Goal: Transaction & Acquisition: Purchase product/service

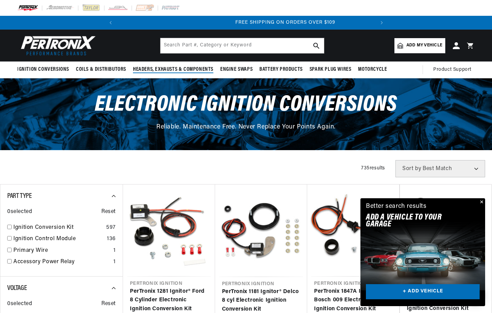
scroll to position [0, 256]
click at [210, 45] on input "text" at bounding box center [241, 45] width 163 height 15
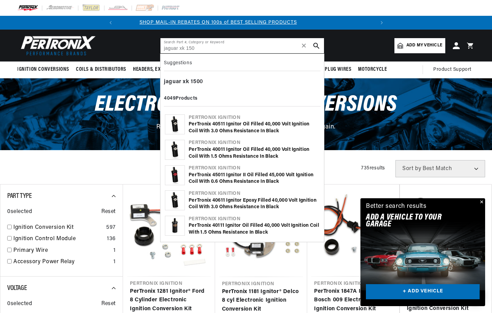
scroll to position [0, 0]
drag, startPoint x: 199, startPoint y: 47, endPoint x: 162, endPoint y: 49, distance: 36.8
click at [162, 49] on input "jaguar xk 150" at bounding box center [241, 45] width 163 height 15
type input "jaguar xk 150"
click at [140, 45] on header "Ignition Conversions Back Ignition Conversions Shop by Feature" at bounding box center [246, 46] width 492 height 32
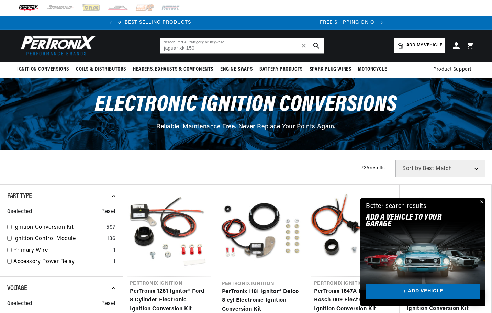
scroll to position [0, 256]
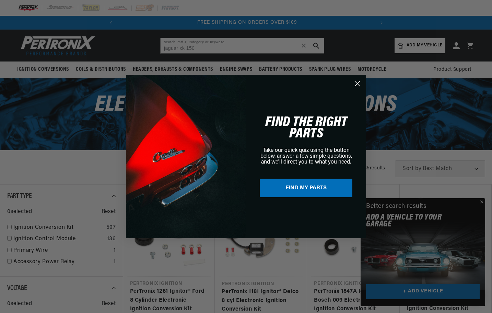
click at [358, 82] on circle "Close dialog" at bounding box center [357, 83] width 11 height 11
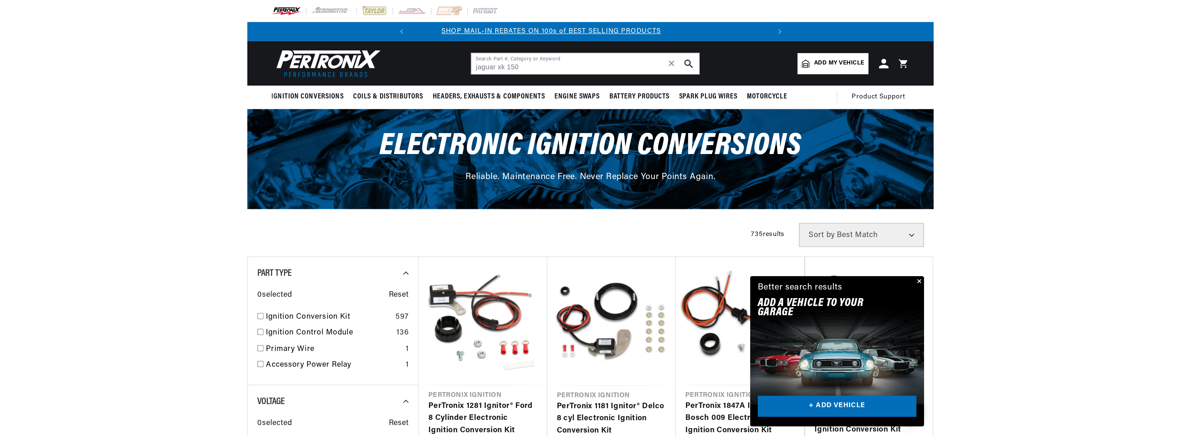
scroll to position [0, 0]
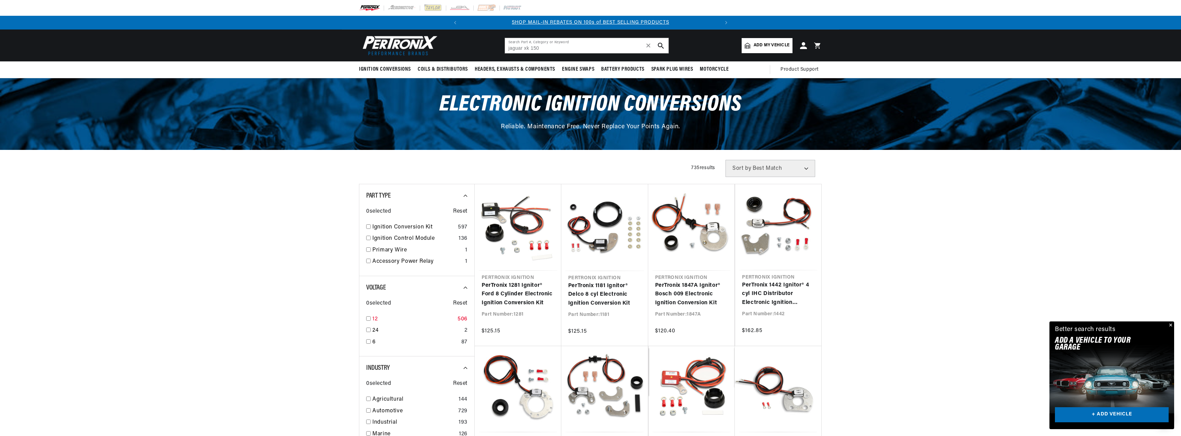
click at [370, 312] on input "checkbox" at bounding box center [368, 319] width 4 height 4
checkbox input "false"
checkbox input "true"
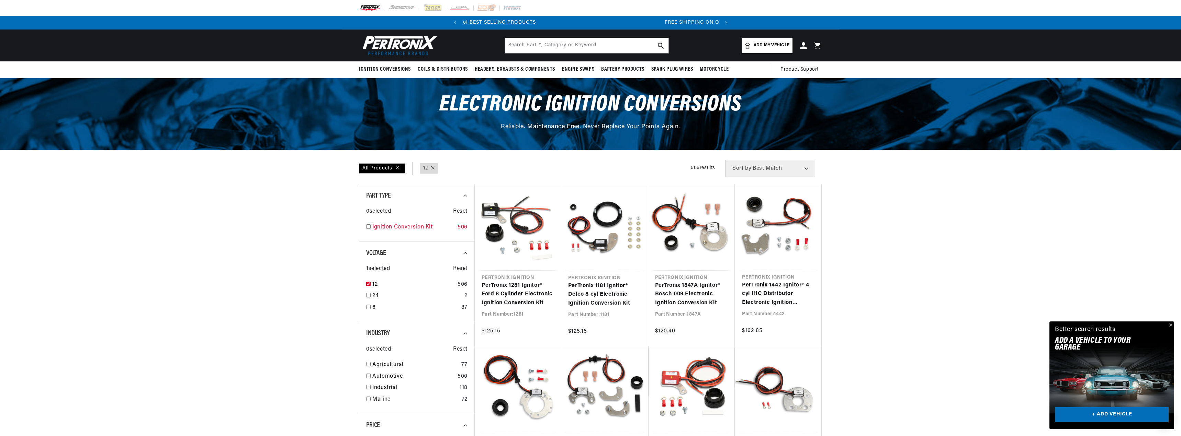
scroll to position [0, 256]
click at [369, 228] on input "checkbox" at bounding box center [368, 227] width 4 height 4
checkbox input "true"
click at [367, 312] on input "checkbox" at bounding box center [368, 376] width 4 height 4
checkbox input "true"
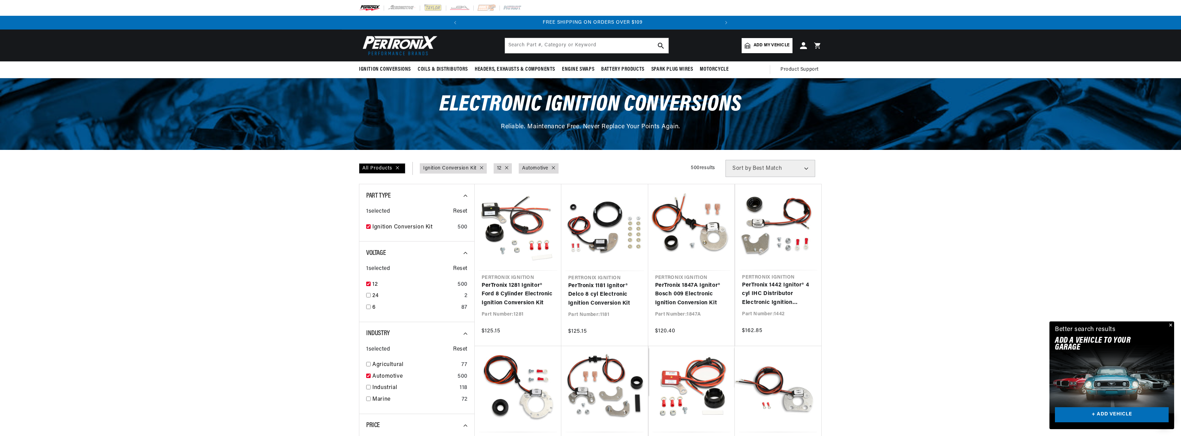
scroll to position [0, 256]
